Goal: Task Accomplishment & Management: Manage account settings

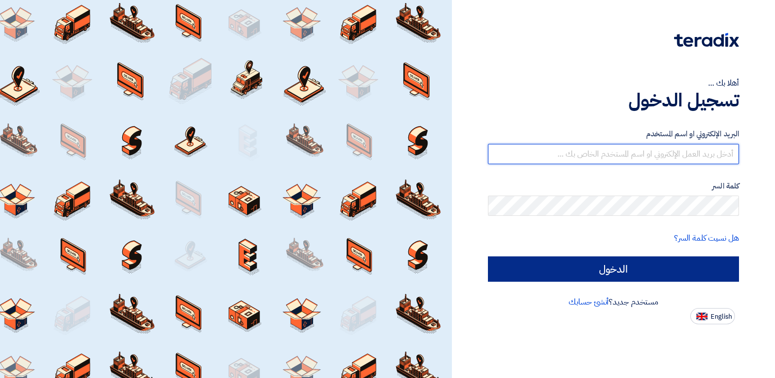
type input "[EMAIL_ADDRESS][DOMAIN_NAME]"
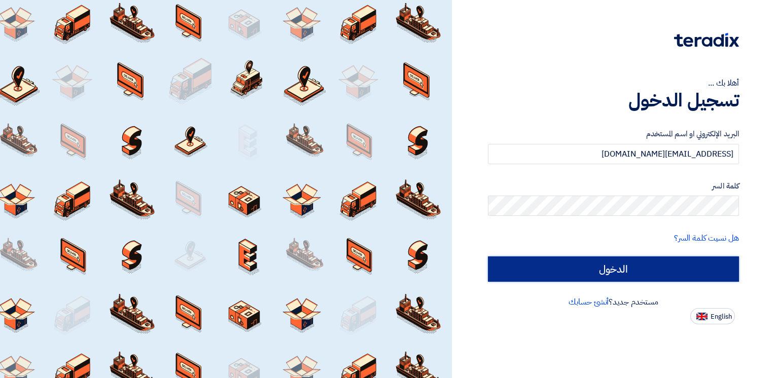
click at [633, 269] on input "الدخول" at bounding box center [613, 269] width 251 height 25
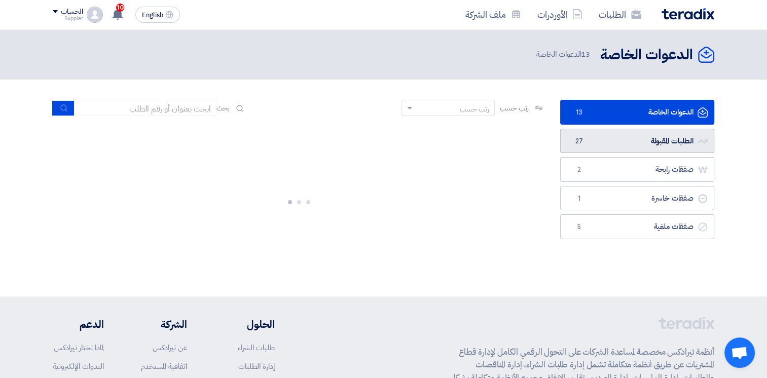
click at [639, 135] on link "الطلبات المقبولة الطلبات المقبولة 27" at bounding box center [637, 141] width 154 height 25
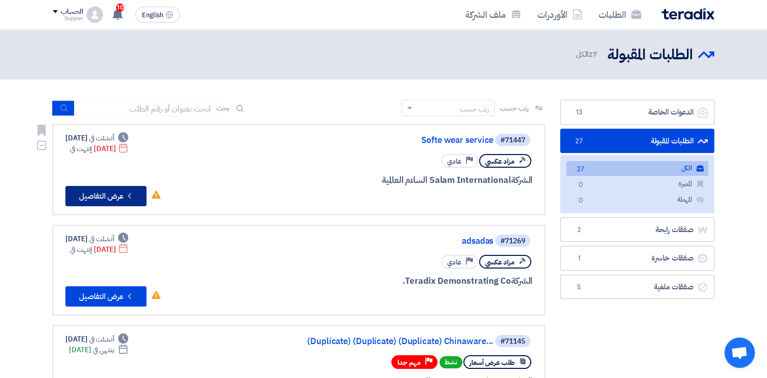
click at [111, 194] on button "Check details عرض التفاصيل" at bounding box center [105, 196] width 81 height 20
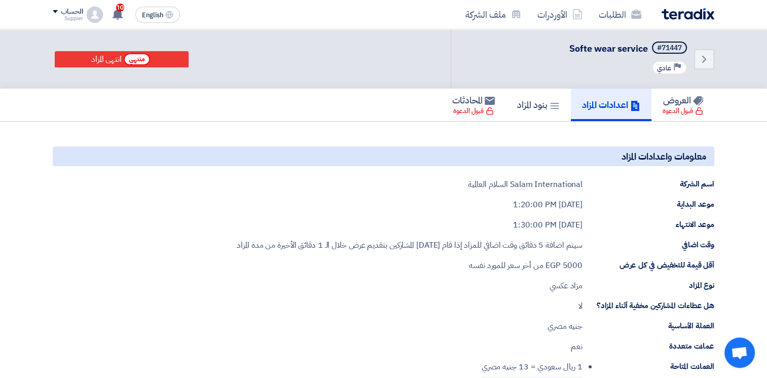
click at [688, 19] on img at bounding box center [688, 14] width 53 height 12
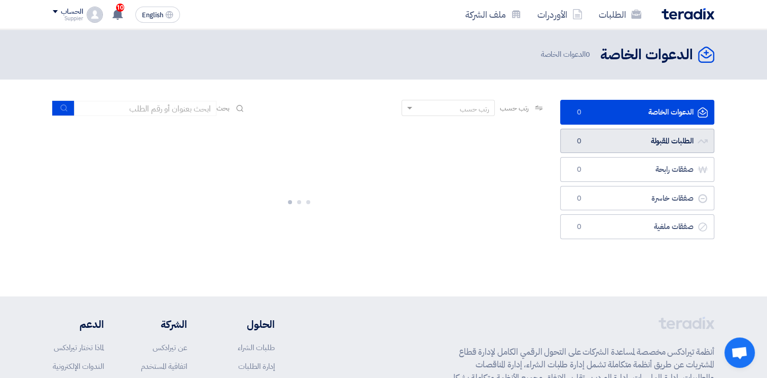
click at [655, 147] on link "الطلبات المقبولة الطلبات المقبولة 0" at bounding box center [637, 141] width 154 height 25
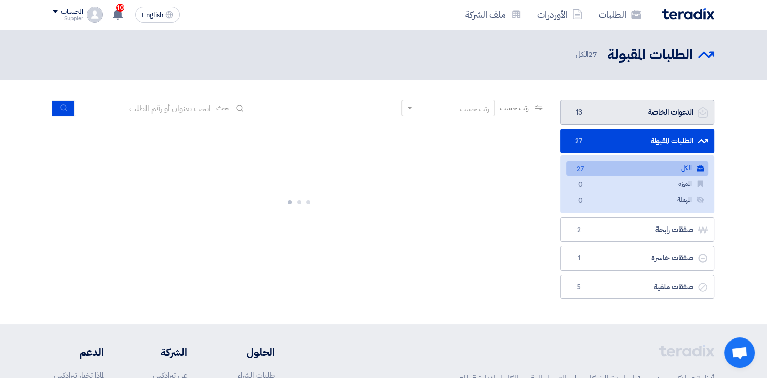
click at [619, 116] on link "الدعوات الخاصة الدعوات الخاصة 13" at bounding box center [637, 112] width 154 height 25
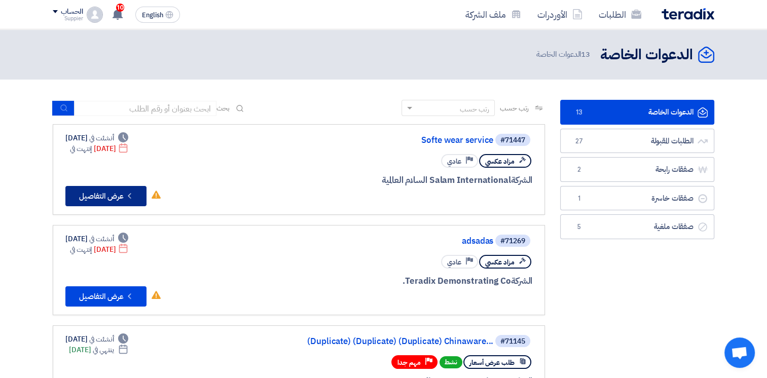
click at [120, 189] on button "Check details عرض التفاصيل" at bounding box center [105, 196] width 81 height 20
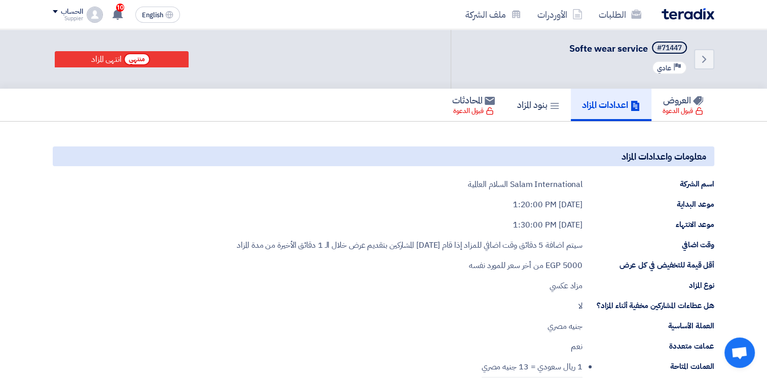
click at [688, 22] on div "الطلبات الأوردرات ملف الشركة" at bounding box center [515, 15] width 397 height 24
click at [688, 21] on div "الطلبات الأوردرات ملف الشركة" at bounding box center [515, 15] width 397 height 24
click at [690, 18] on img at bounding box center [688, 14] width 53 height 12
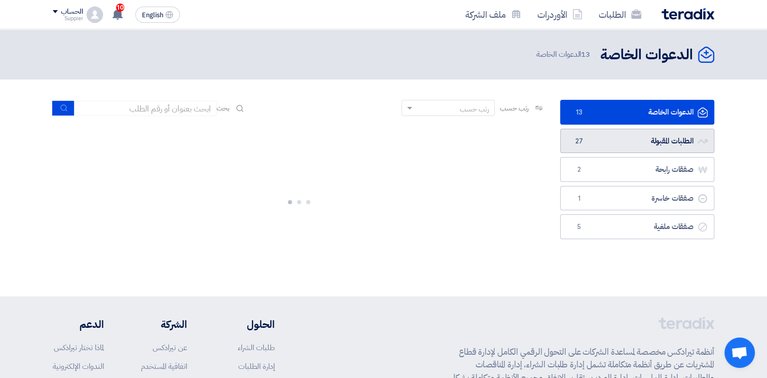
click at [650, 151] on link "الطلبات المقبولة الطلبات المقبولة 27" at bounding box center [637, 141] width 154 height 25
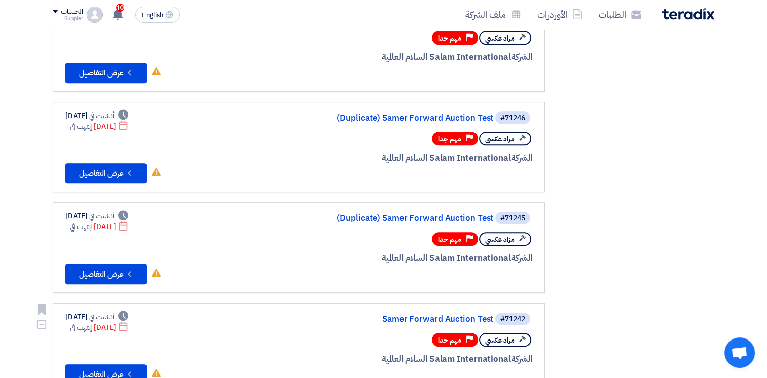
scroll to position [862, 0]
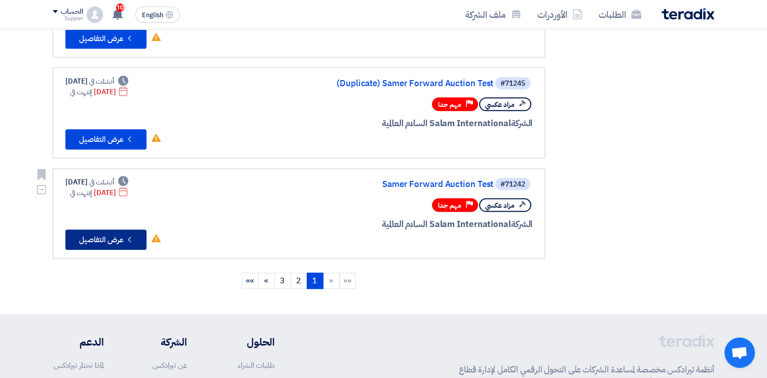
click at [129, 235] on icon "Check details" at bounding box center [130, 240] width 10 height 10
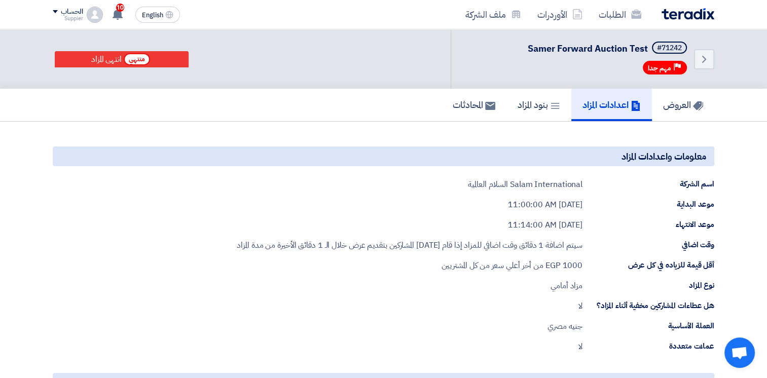
click at [688, 22] on div "الطلبات الأوردرات ملف الشركة" at bounding box center [515, 15] width 397 height 24
click at [691, 18] on img at bounding box center [688, 14] width 53 height 12
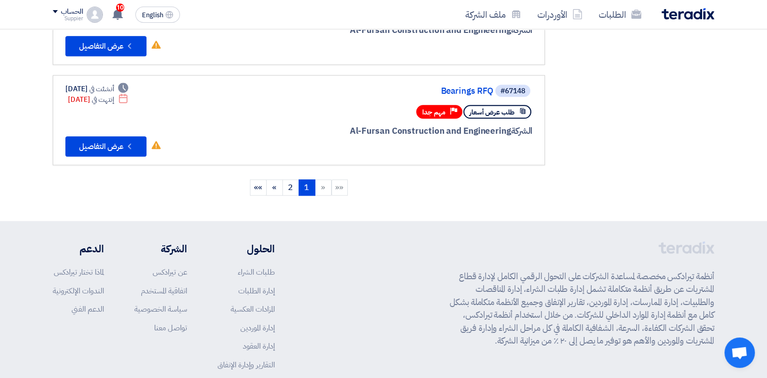
scroll to position [869, 0]
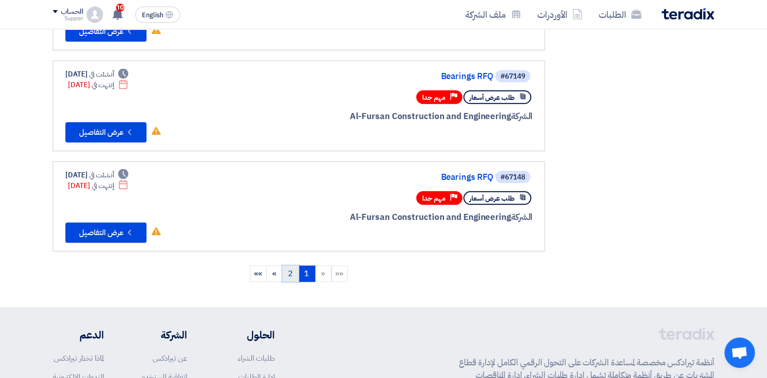
click at [291, 266] on link "2" at bounding box center [290, 274] width 17 height 16
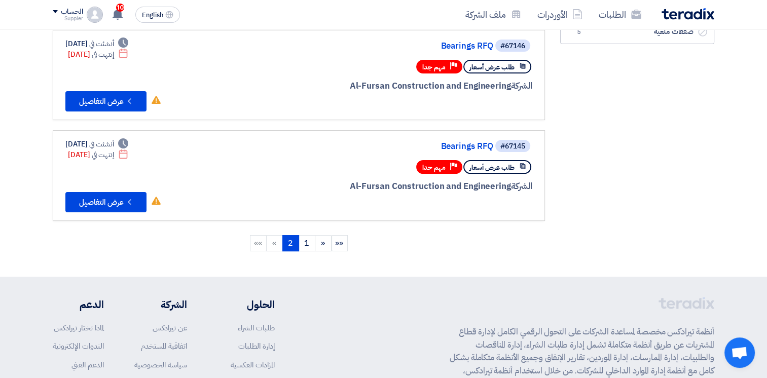
scroll to position [152, 0]
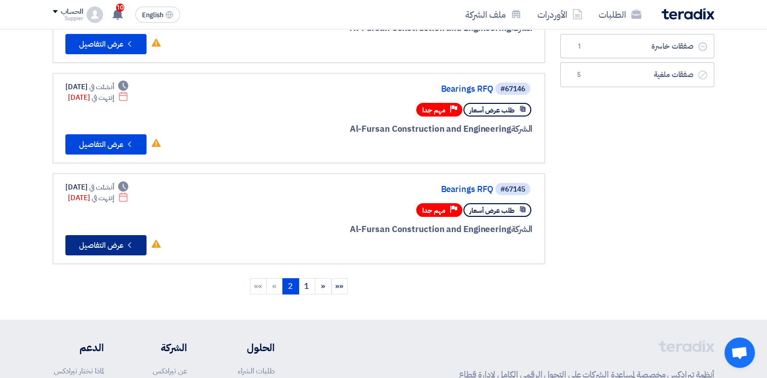
click at [106, 243] on button "Check details عرض التفاصيل" at bounding box center [105, 245] width 81 height 20
